Goal: Transaction & Acquisition: Purchase product/service

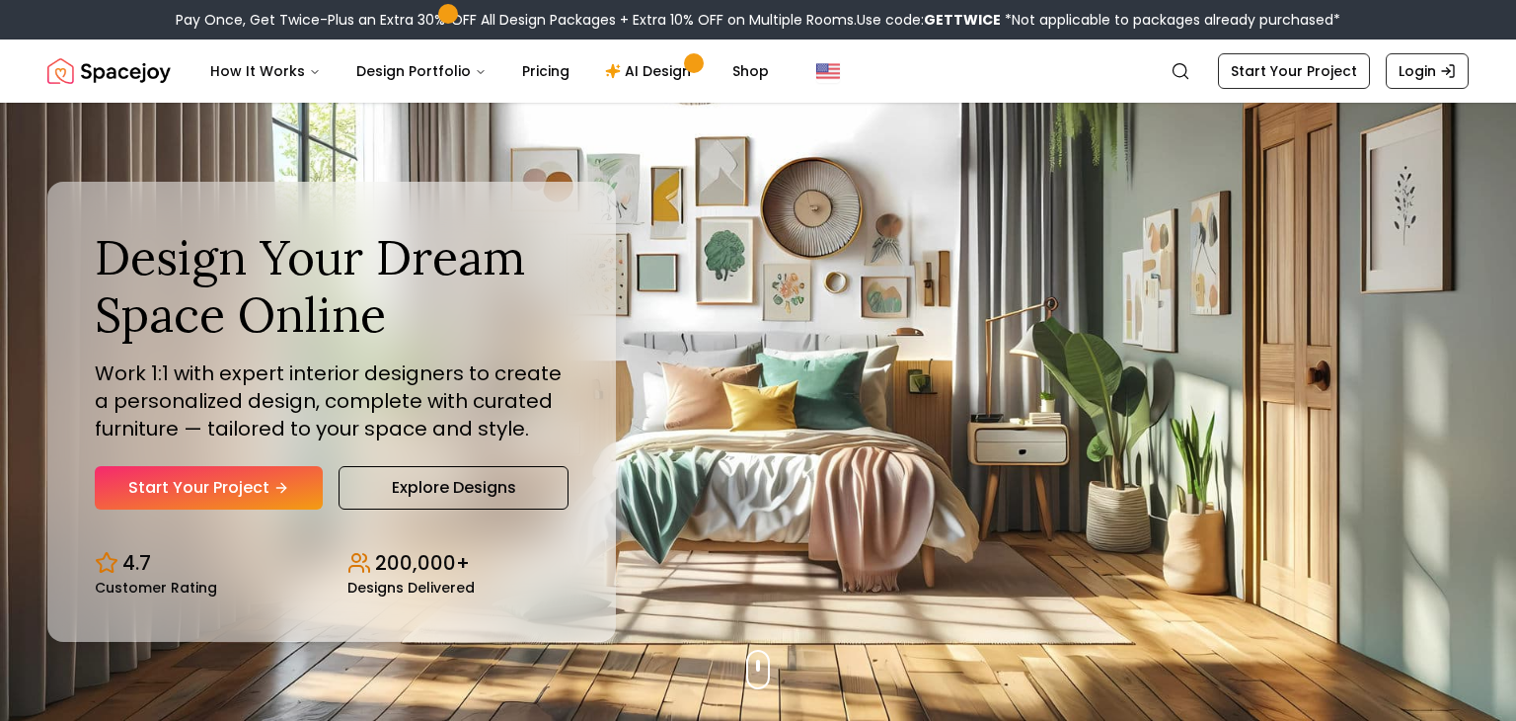
click at [297, 474] on link "Start Your Project" at bounding box center [209, 487] width 228 height 43
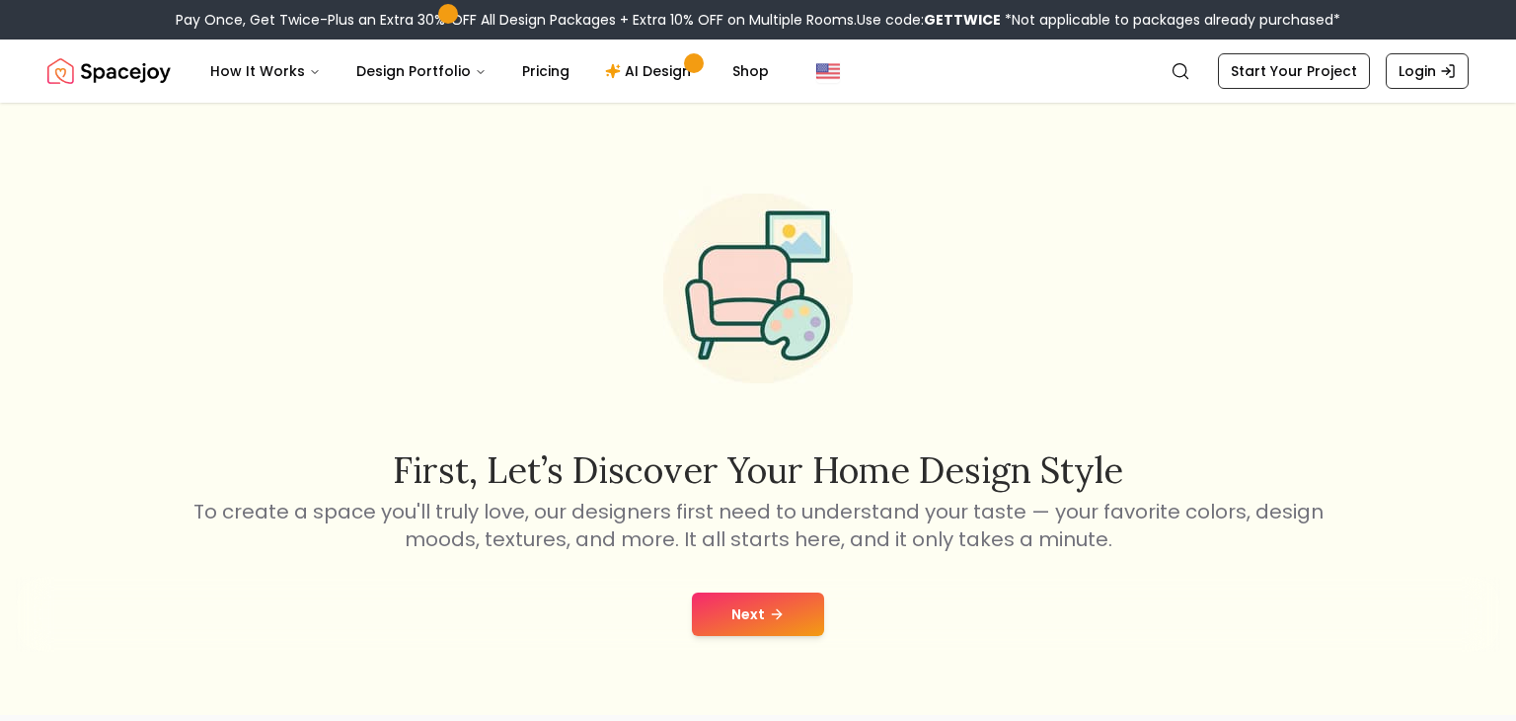
click at [722, 614] on button "Next" at bounding box center [758, 613] width 132 height 43
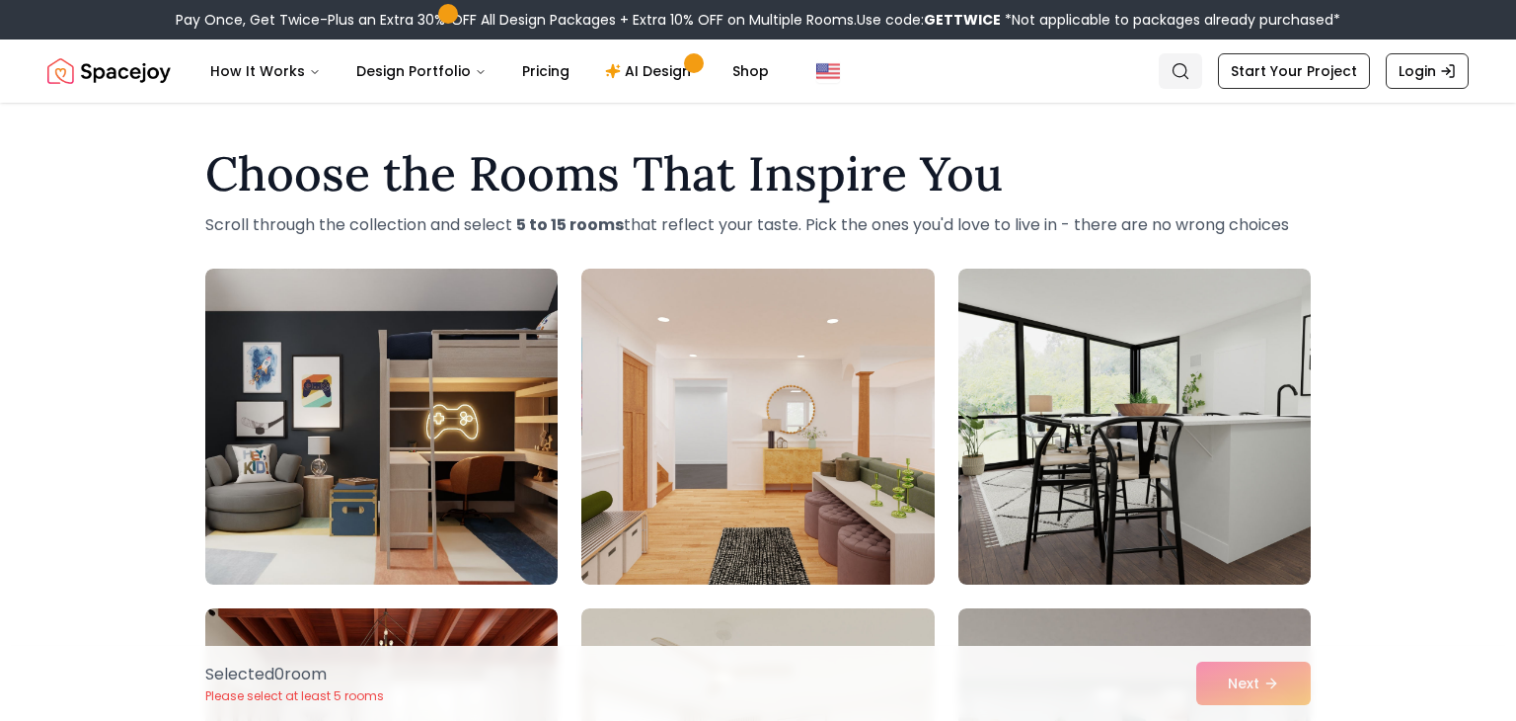
click at [1174, 67] on link "Search" at bounding box center [1180, 71] width 43 height 36
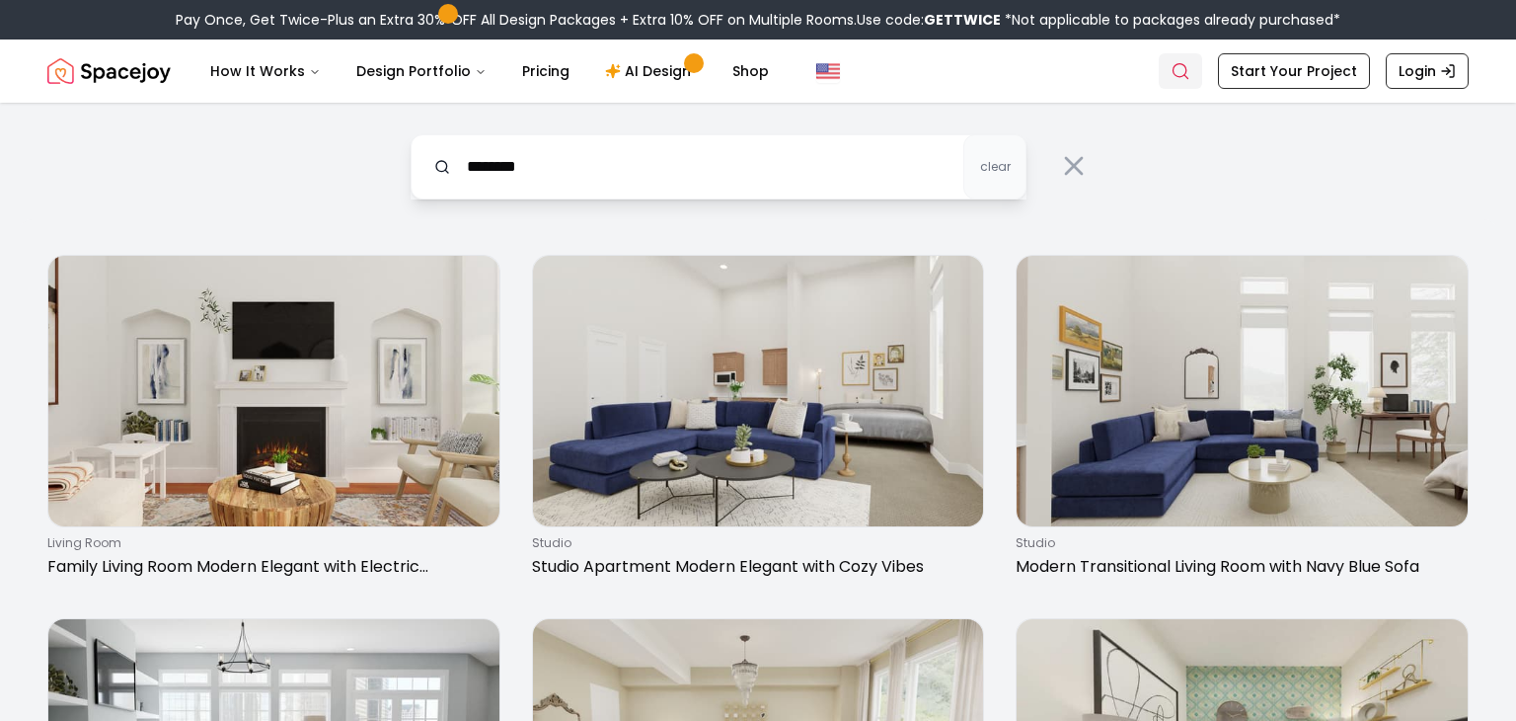
type input "********"
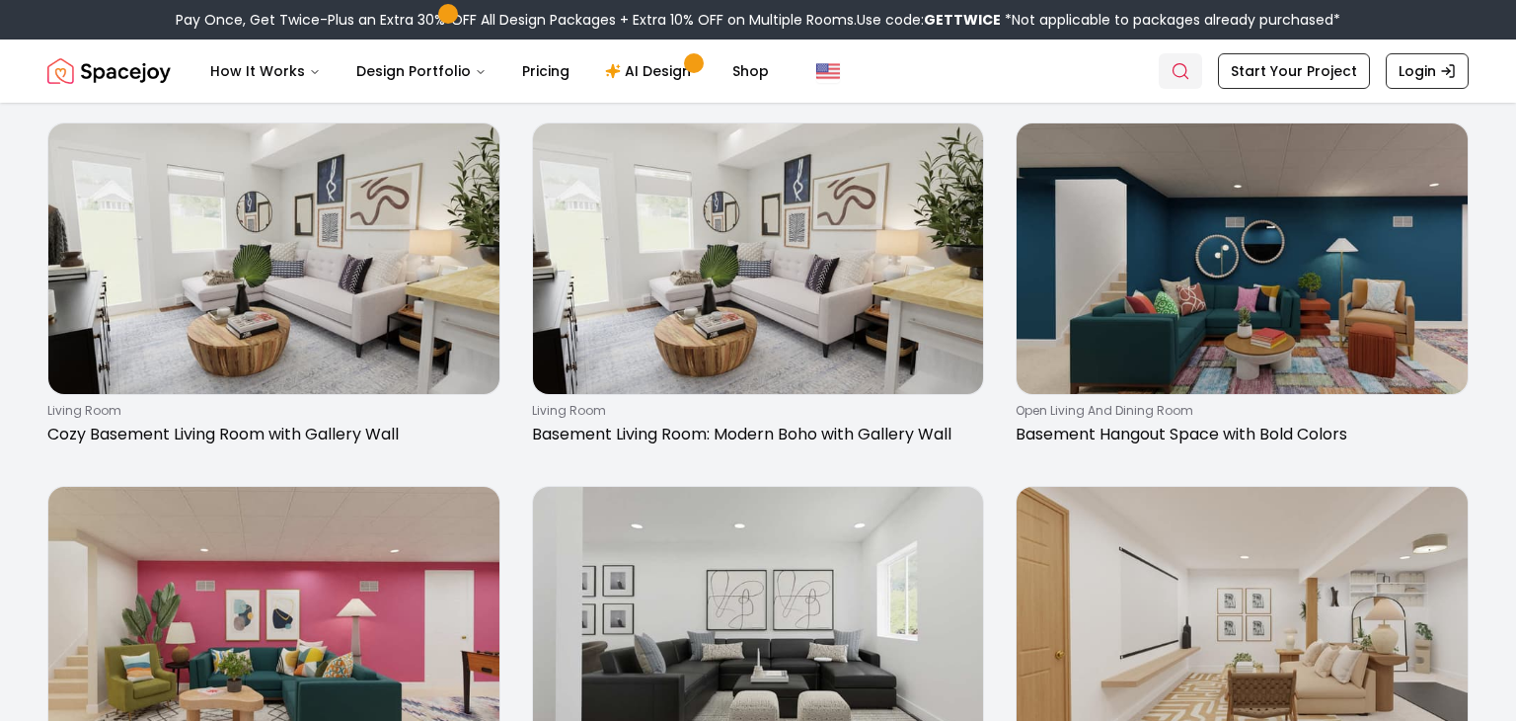
scroll to position [129, 0]
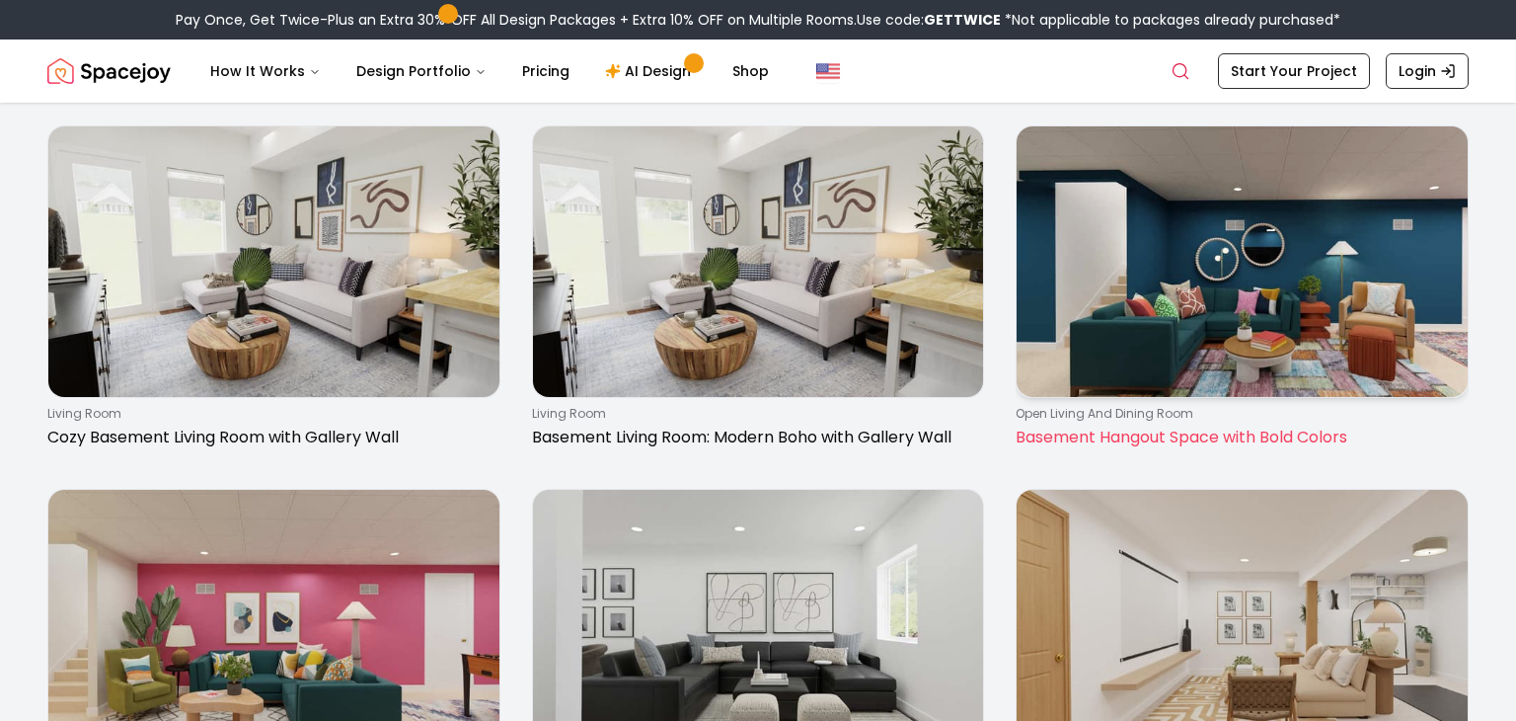
click at [1281, 321] on img at bounding box center [1242, 261] width 451 height 270
